Goal: Navigation & Orientation: Find specific page/section

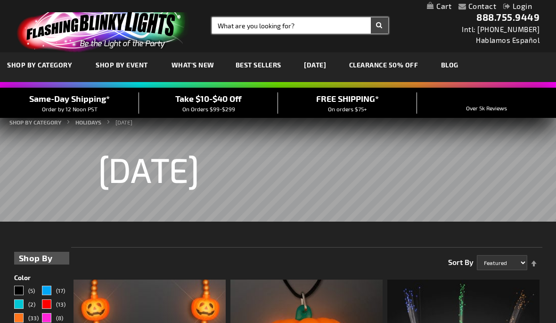
click at [262, 29] on input "Search" at bounding box center [300, 25] width 176 height 16
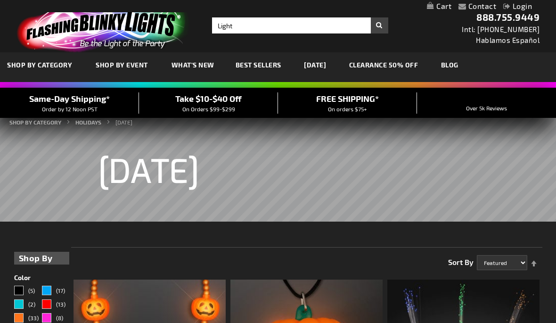
click at [254, 32] on div "Close dialog Get 10% Off Subscribe and save today Unlock Offer Submit" at bounding box center [278, 161] width 556 height 323
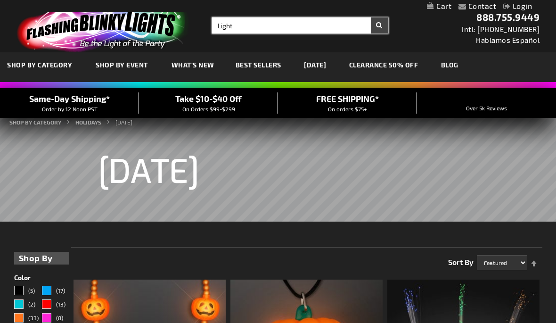
click at [251, 27] on input "Light" at bounding box center [300, 25] width 176 height 16
type input "Lightning"
click at [379, 25] on button "Search" at bounding box center [379, 25] width 17 height 16
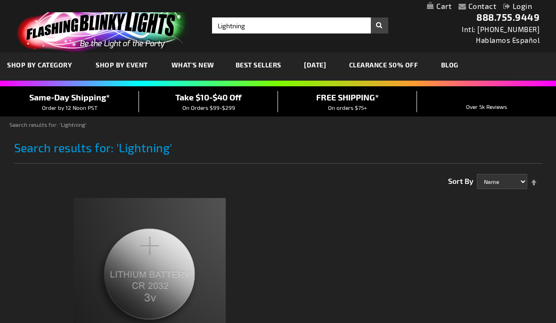
click at [329, 65] on link "[DATE]" at bounding box center [315, 65] width 36 height 32
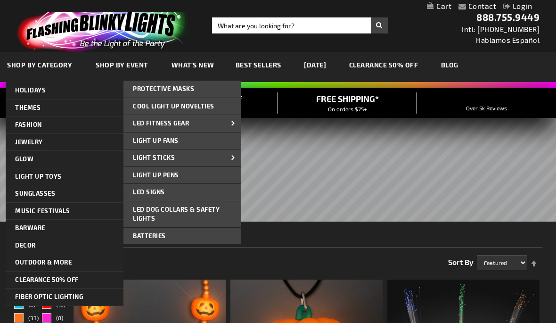
click at [186, 92] on link "Protective Masks" at bounding box center [182, 89] width 118 height 17
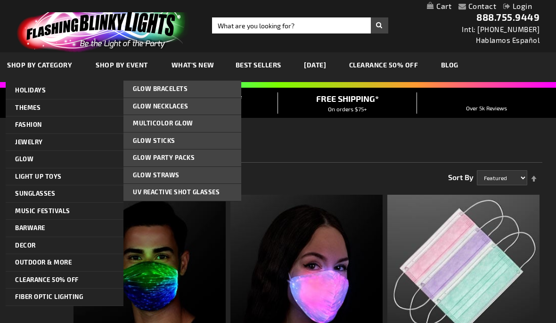
click at [185, 122] on span "Multicolor Glow" at bounding box center [163, 123] width 60 height 8
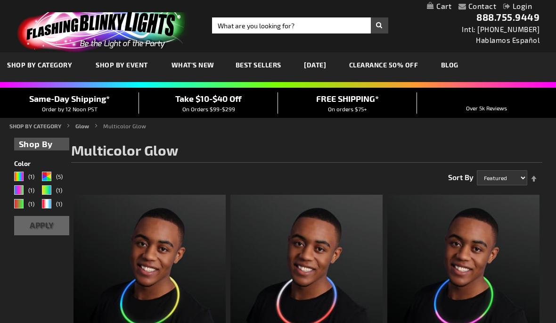
click at [265, 67] on span "Best Sellers" at bounding box center [258, 65] width 46 height 8
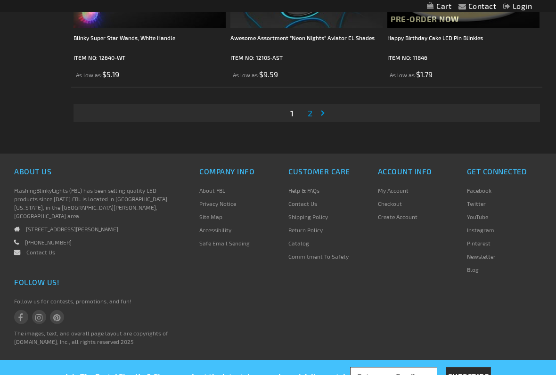
scroll to position [4510, 0]
